Goal: Information Seeking & Learning: Learn about a topic

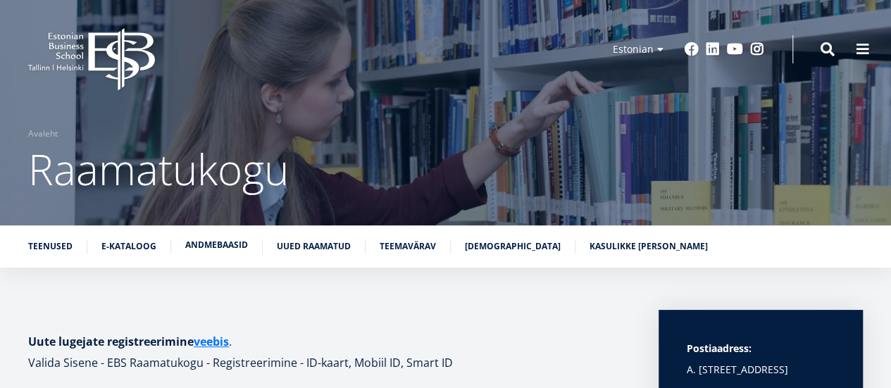
click at [206, 249] on link "Andmebaasid" at bounding box center [216, 245] width 63 height 14
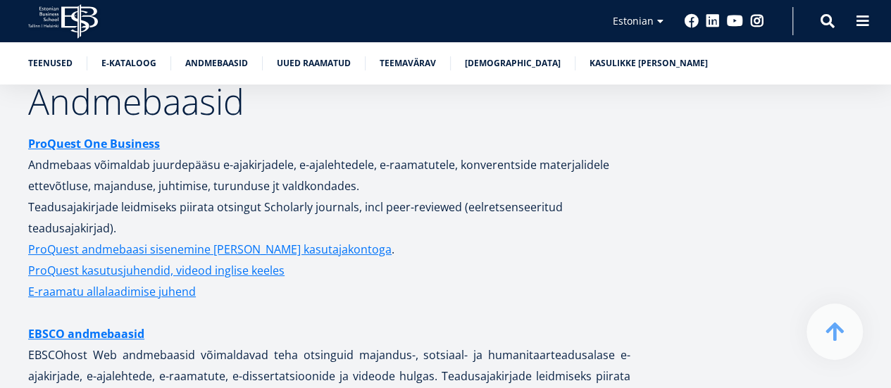
scroll to position [2758, 0]
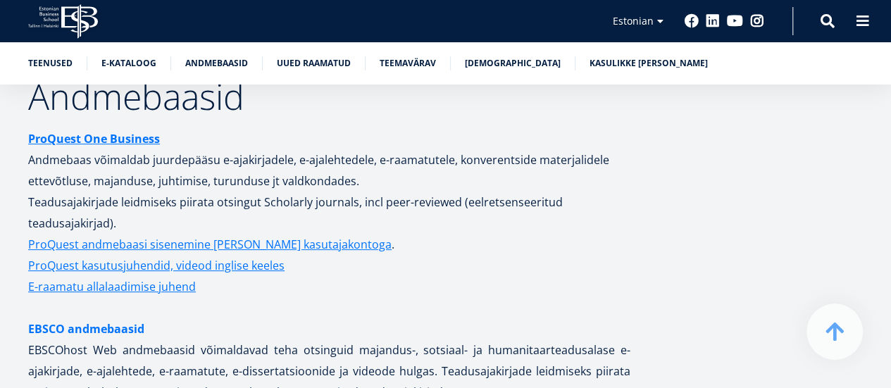
click at [114, 318] on link "EBSCO andmebaasid" at bounding box center [86, 328] width 116 height 21
click at [130, 133] on link "ProQuest One Business" at bounding box center [94, 138] width 132 height 21
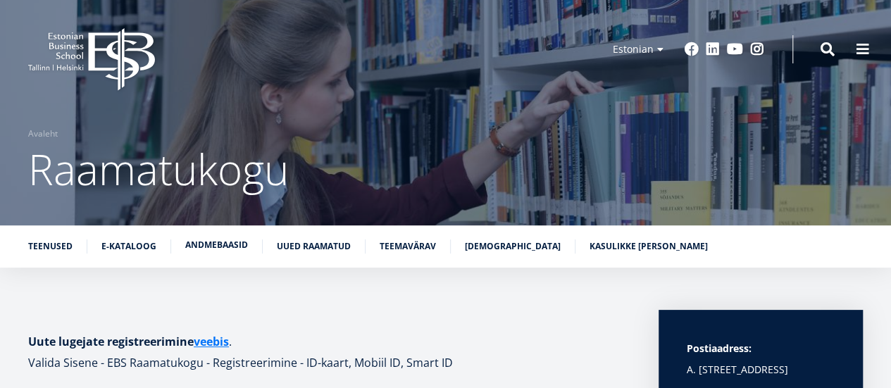
drag, startPoint x: 0, startPoint y: 0, endPoint x: 218, endPoint y: 247, distance: 329.7
click at [218, 247] on link "Andmebaasid" at bounding box center [216, 245] width 63 height 14
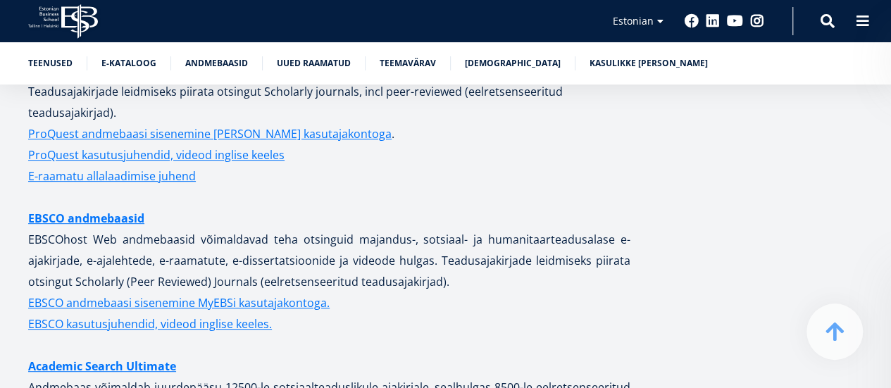
scroll to position [2942, 0]
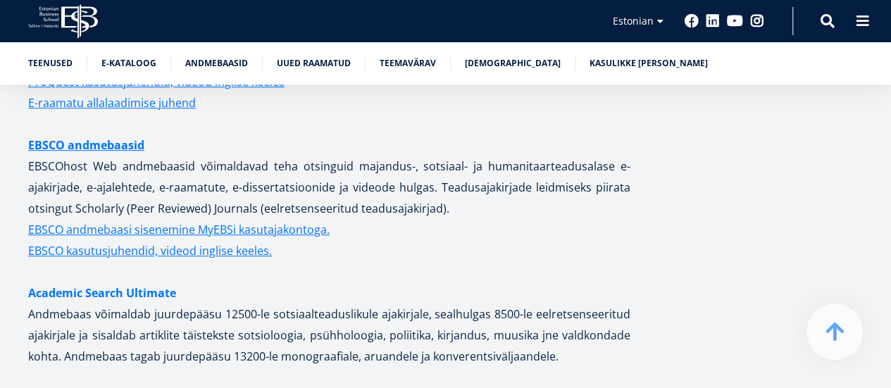
click at [139, 282] on link "Academic Search Ultimate" at bounding box center [102, 292] width 148 height 21
